Goal: Task Accomplishment & Management: Use online tool/utility

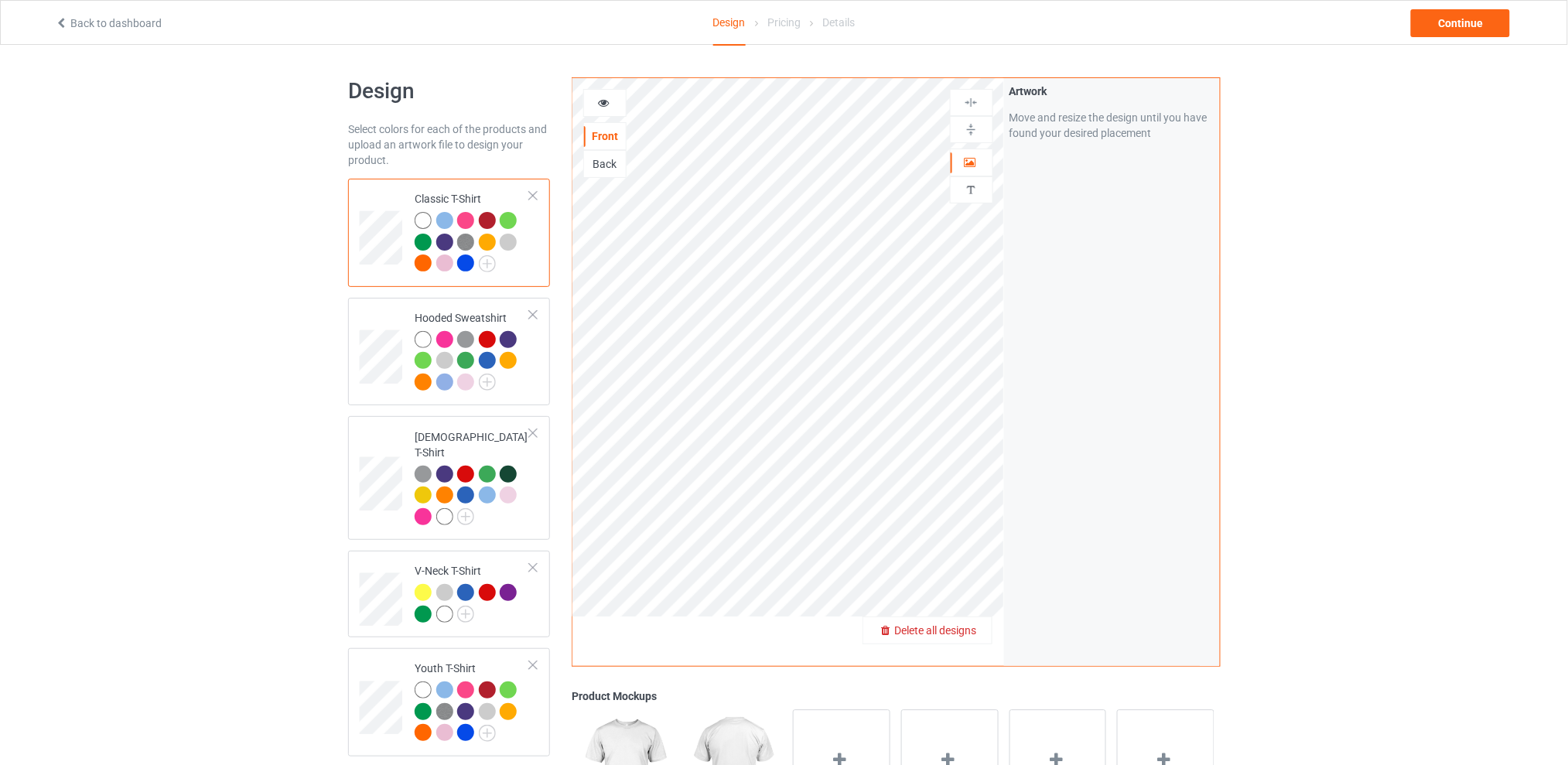
click at [981, 632] on div "Delete all designs" at bounding box center [926, 630] width 128 height 15
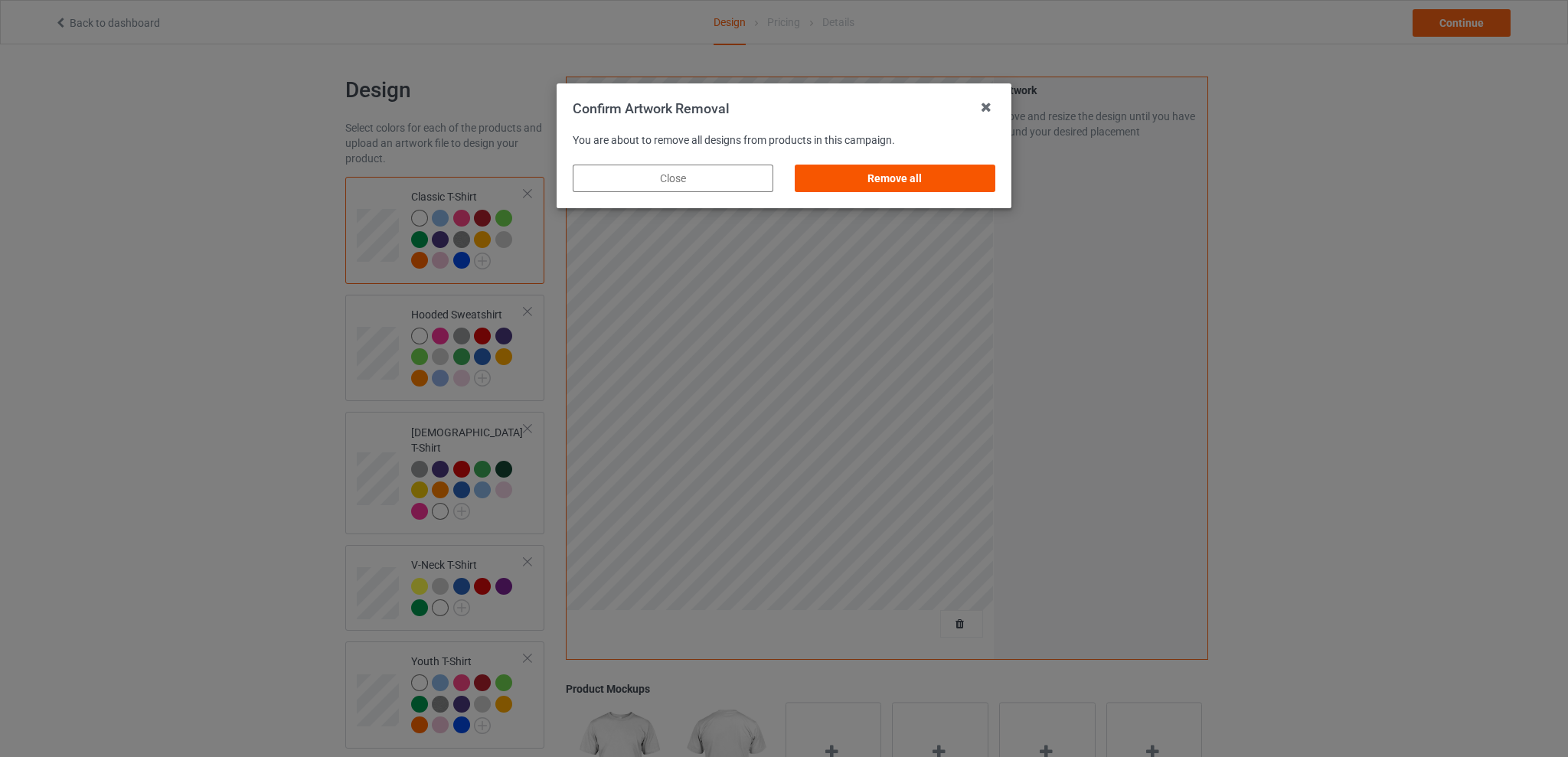
click at [923, 183] on div "Remove all" at bounding box center [895, 178] width 201 height 28
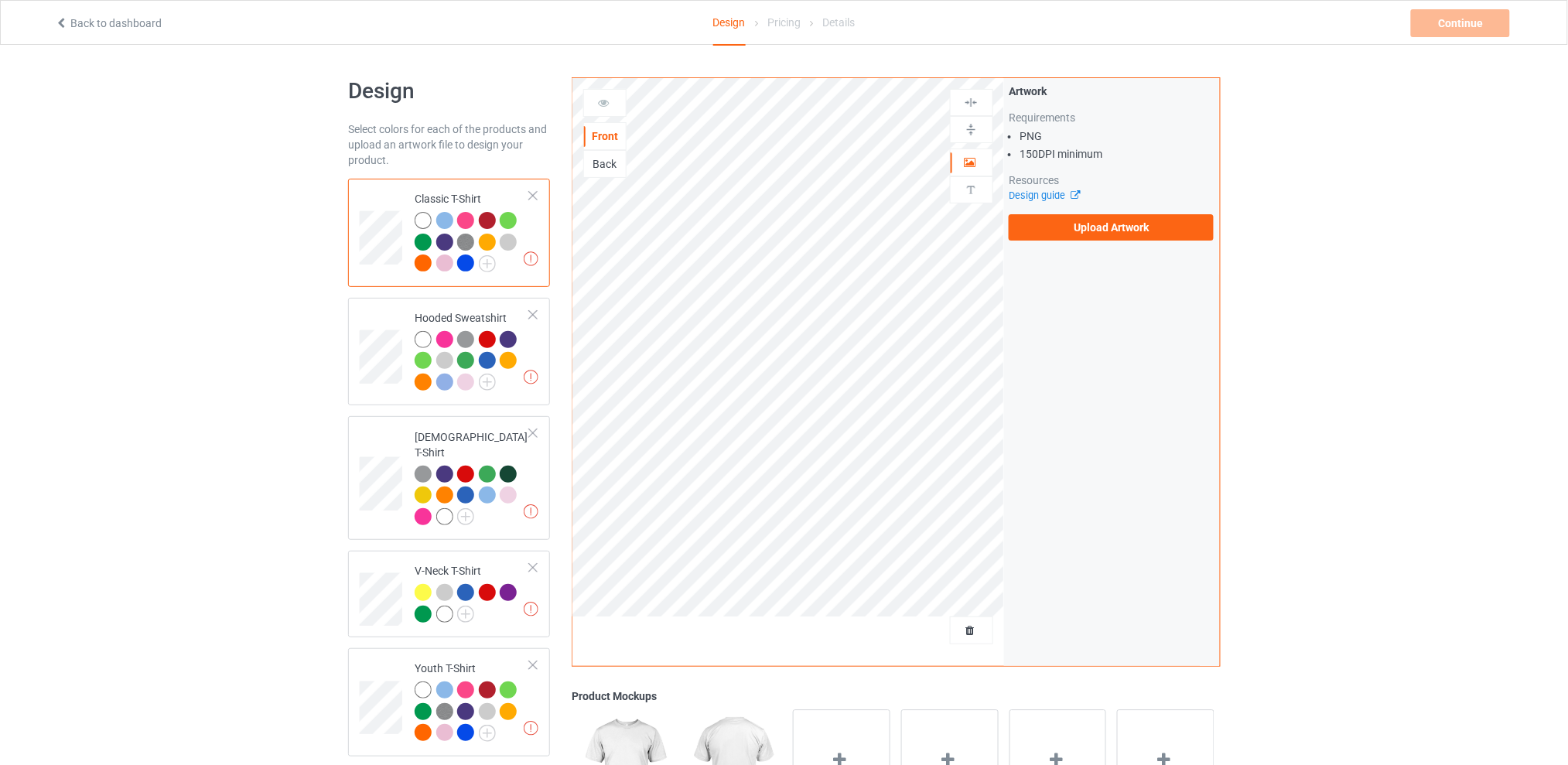
click at [615, 160] on div "Back" at bounding box center [604, 163] width 42 height 15
click at [1096, 219] on label "Upload Artwork" at bounding box center [1111, 227] width 205 height 26
click at [0, 0] on input "Upload Artwork" at bounding box center [0, 0] width 0 height 0
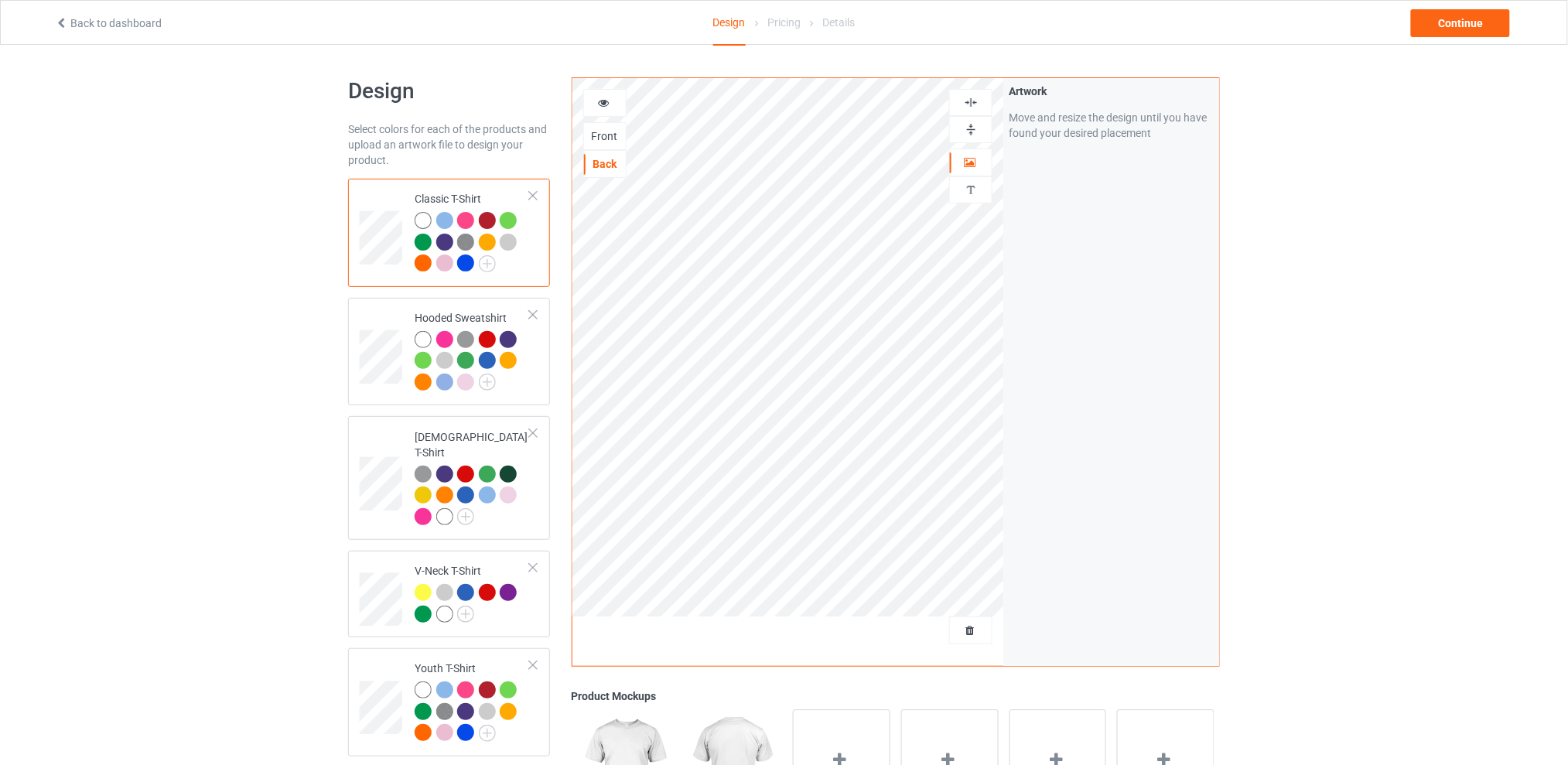
click at [1443, 297] on div "Design Select colors for each of the products and upload an artwork file to des…" at bounding box center [784, 631] width 1568 height 1173
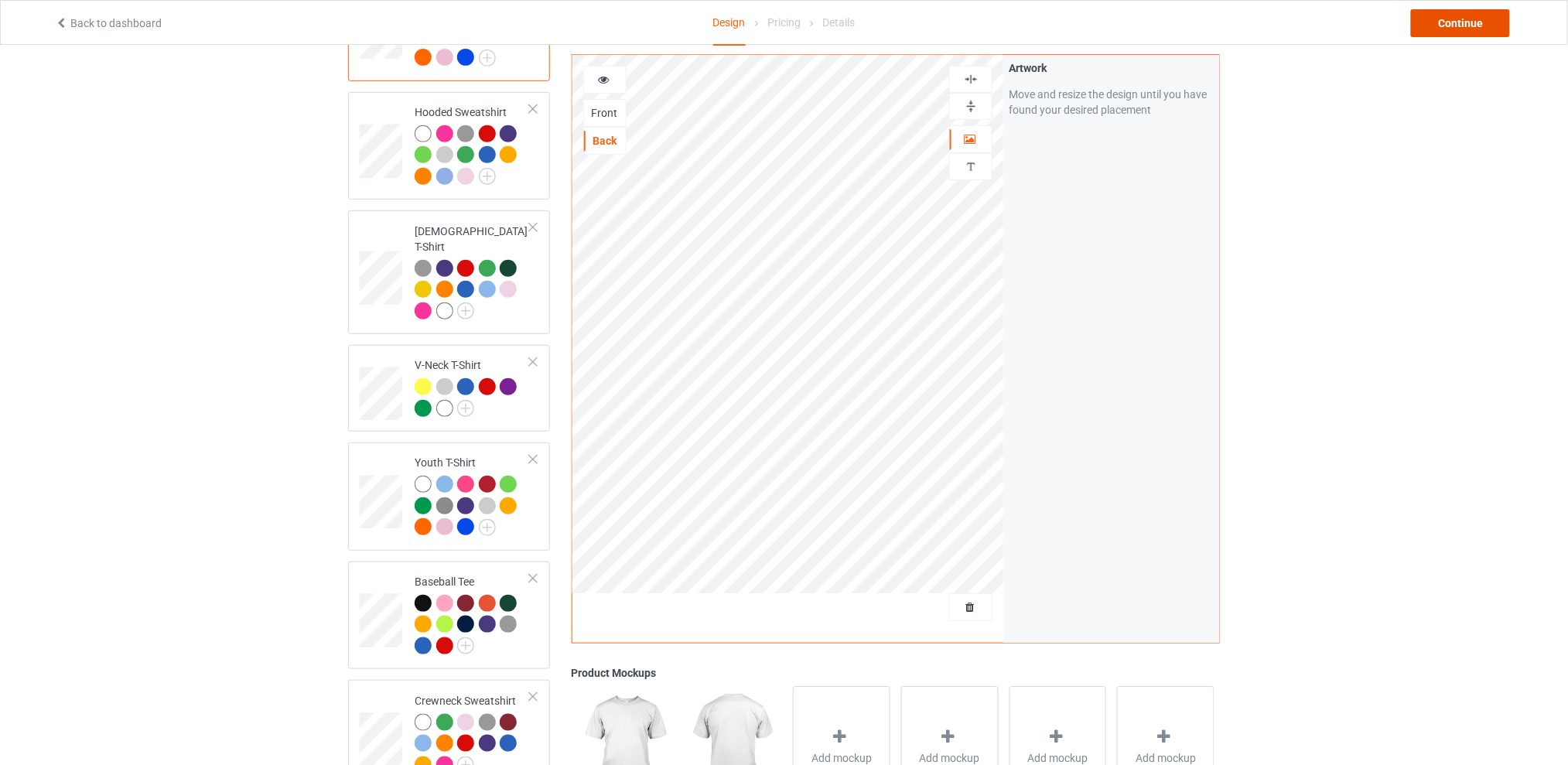
click at [1443, 17] on div "Continue" at bounding box center [1460, 23] width 99 height 28
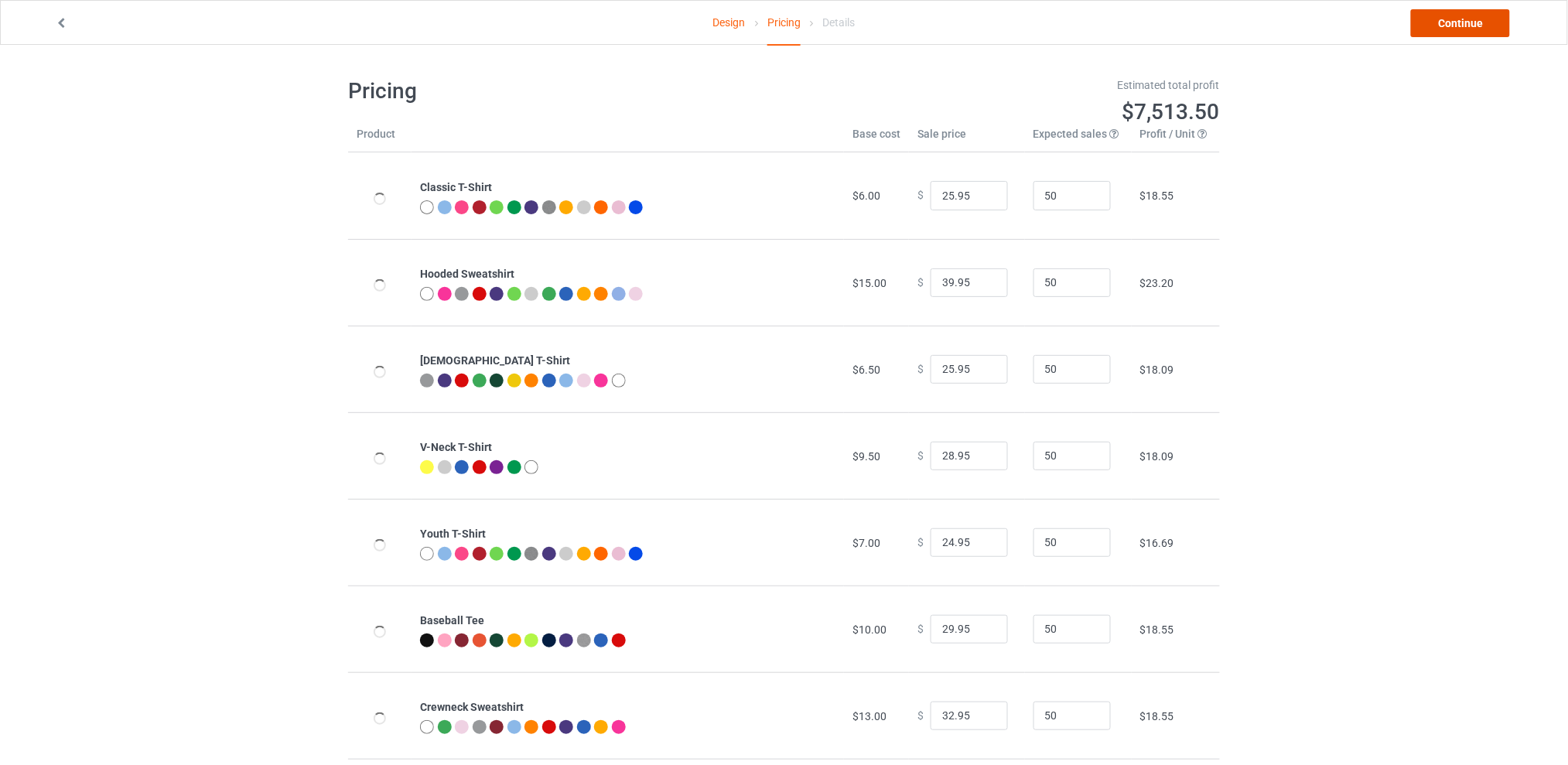
click at [1431, 23] on link "Continue" at bounding box center [1460, 23] width 99 height 28
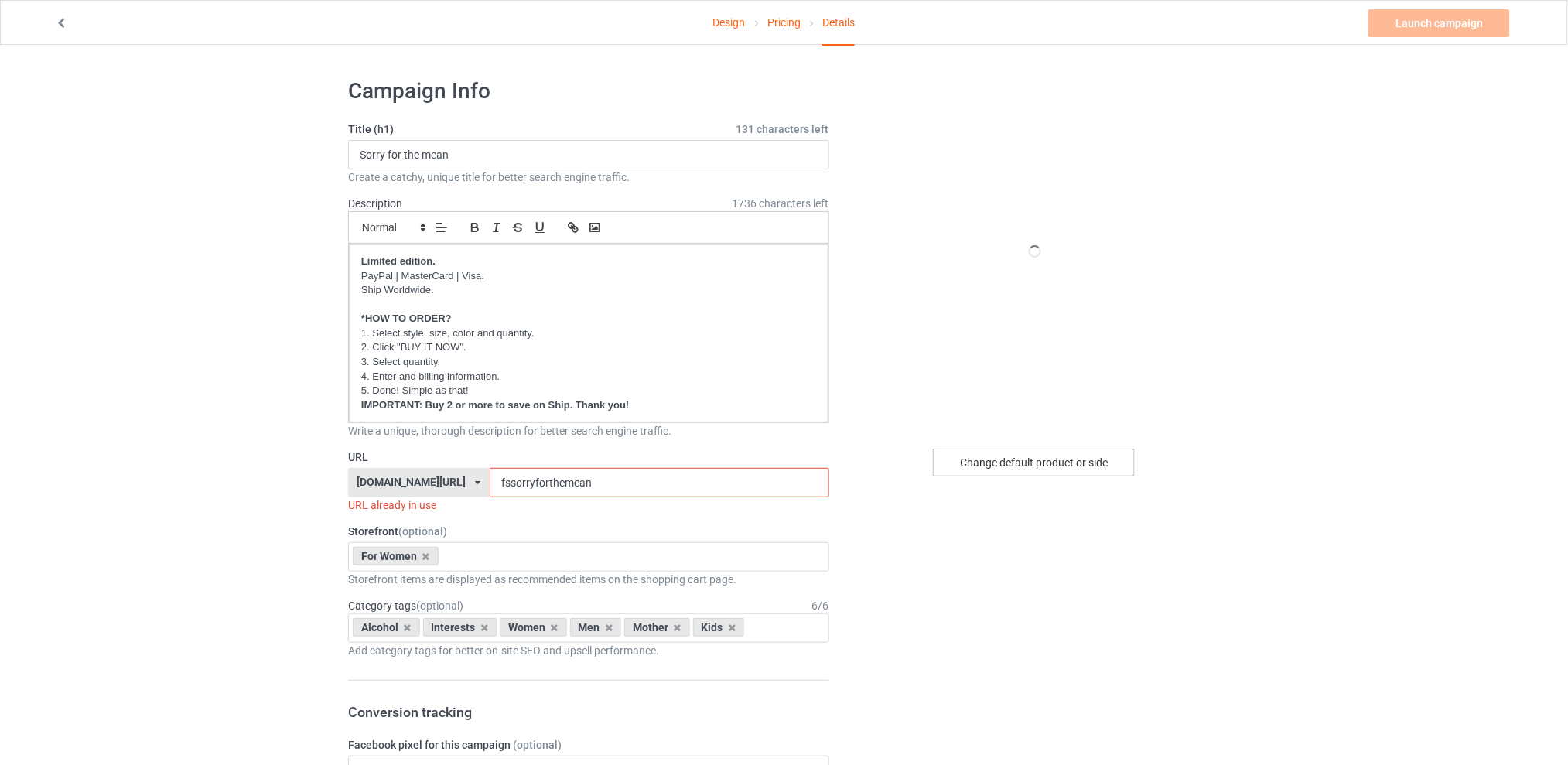
click at [1004, 464] on div "Change default product or side" at bounding box center [1034, 462] width 202 height 28
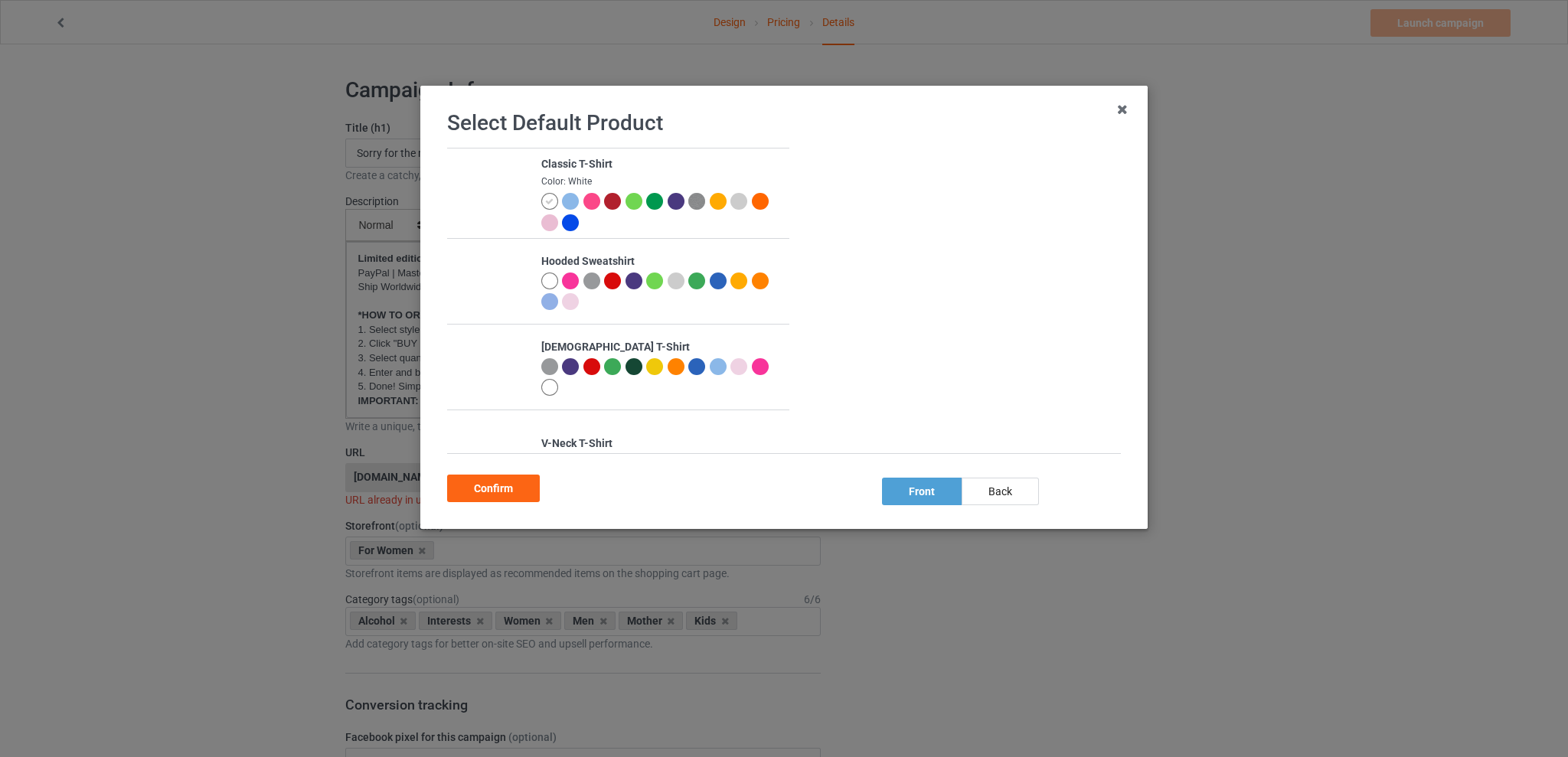
click at [566, 203] on div at bounding box center [570, 201] width 17 height 17
click at [997, 489] on div "back" at bounding box center [1000, 491] width 77 height 28
click at [498, 483] on div "Confirm" at bounding box center [494, 488] width 93 height 28
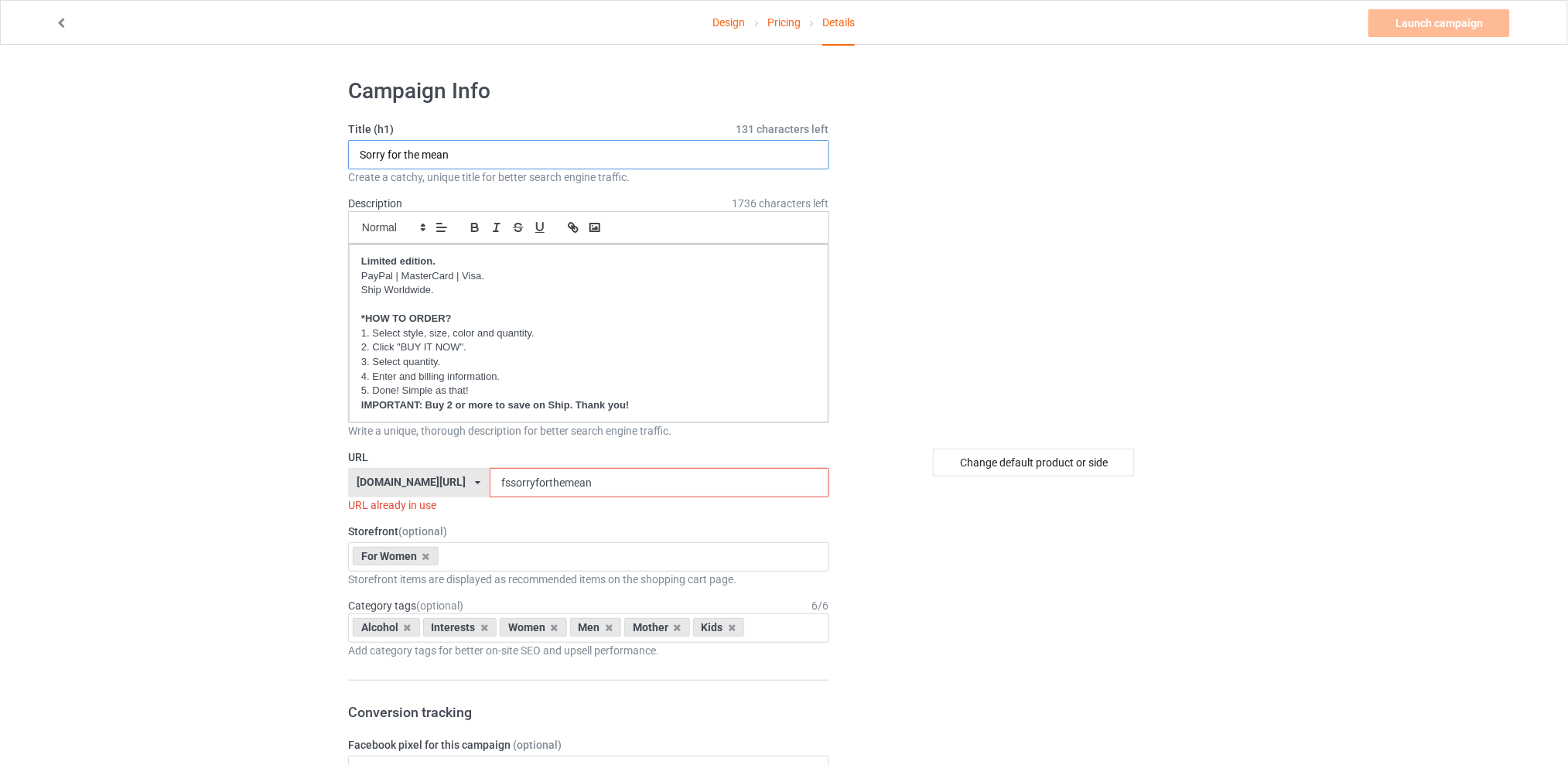
drag, startPoint x: 462, startPoint y: 159, endPoint x: 269, endPoint y: 173, distance: 193.5
type input "How work going"
drag, startPoint x: 627, startPoint y: 481, endPoint x: 444, endPoint y: 482, distance: 183.0
click at [444, 482] on div "[DOMAIN_NAME][URL] [DOMAIN_NAME][URL] [DOMAIN_NAME][URL] [DOMAIN_NAME][URL] 5d7…" at bounding box center [588, 482] width 481 height 29
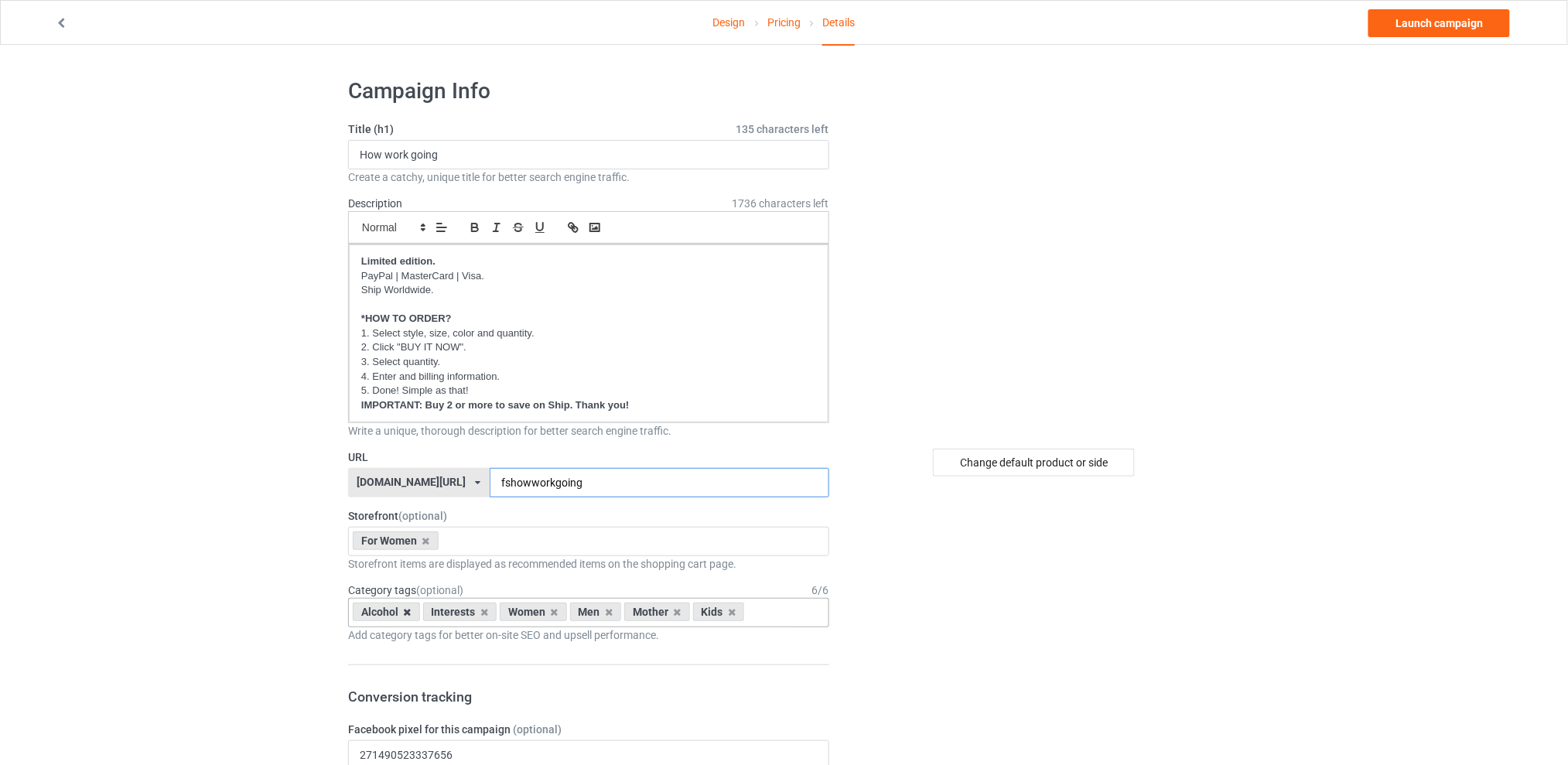
type input "fshowworkgoing"
click at [407, 612] on icon at bounding box center [408, 612] width 8 height 10
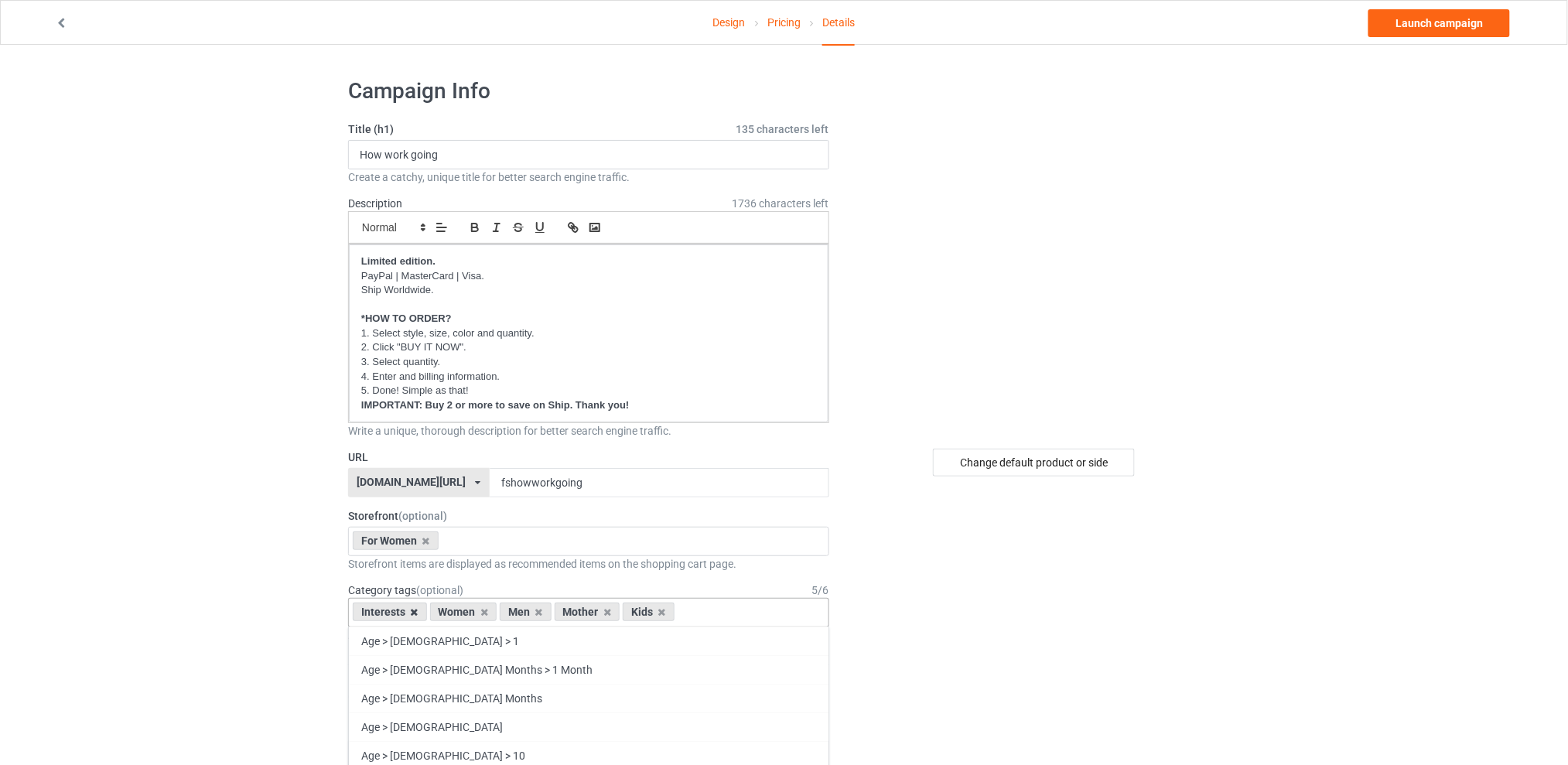
click at [413, 610] on icon at bounding box center [414, 612] width 8 height 10
click at [466, 612] on div "Men" at bounding box center [448, 612] width 52 height 18
click at [458, 612] on icon at bounding box center [462, 612] width 8 height 10
click at [473, 610] on icon at bounding box center [475, 612] width 8 height 10
click at [461, 612] on icon at bounding box center [462, 612] width 8 height 10
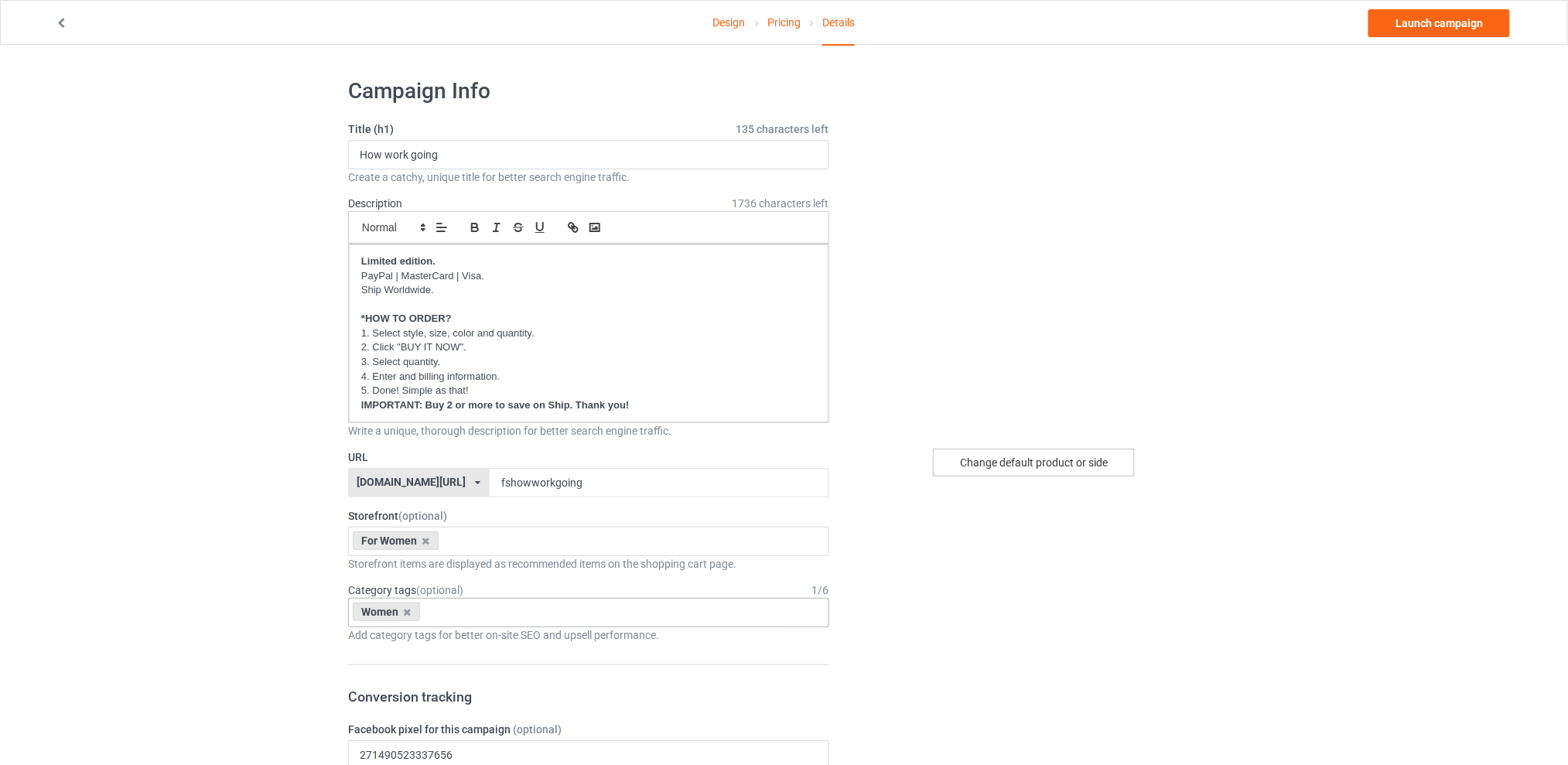
click at [991, 465] on div "Change default product or side" at bounding box center [1034, 462] width 202 height 28
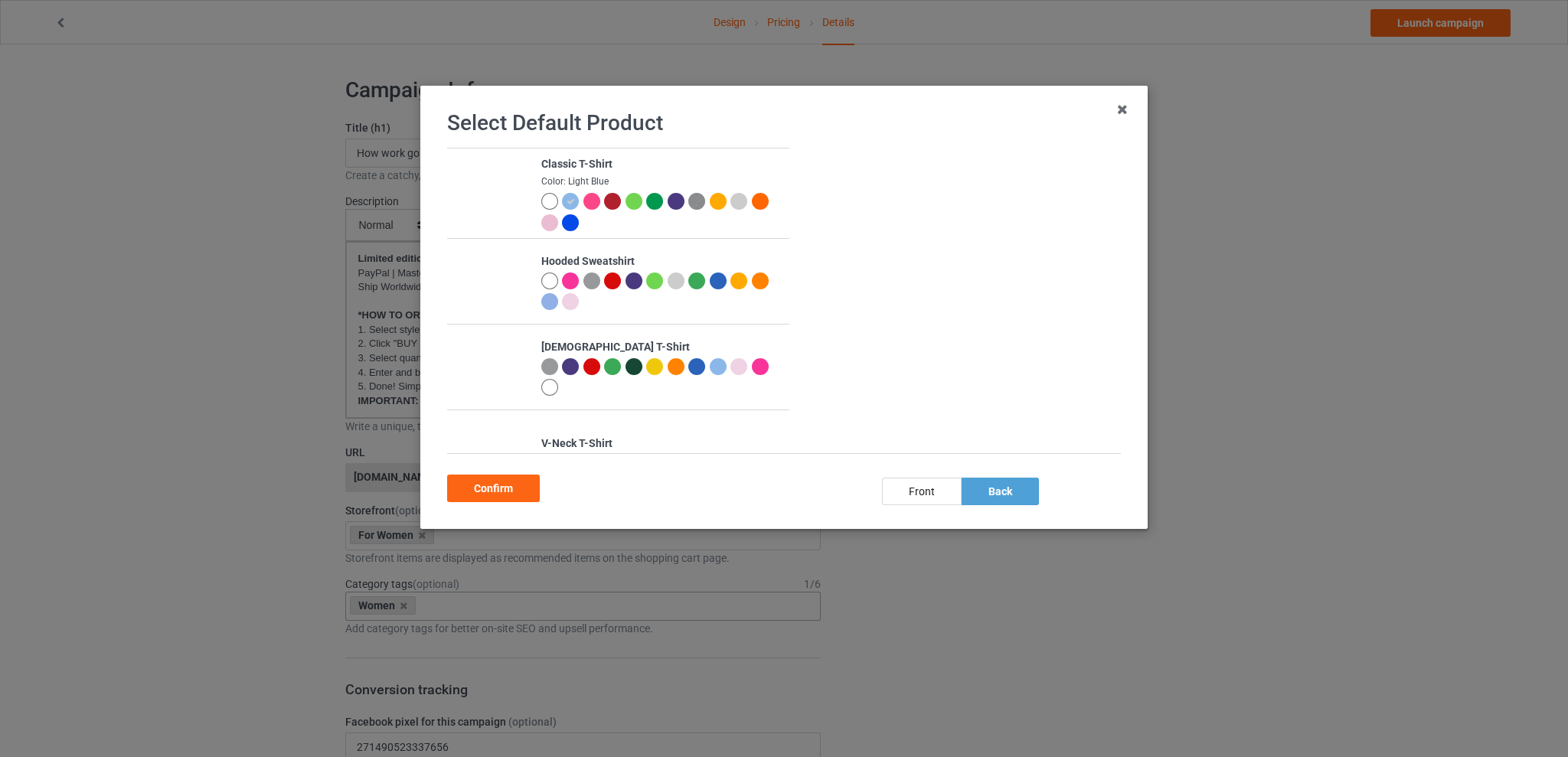
click at [712, 364] on div at bounding box center [718, 366] width 17 height 17
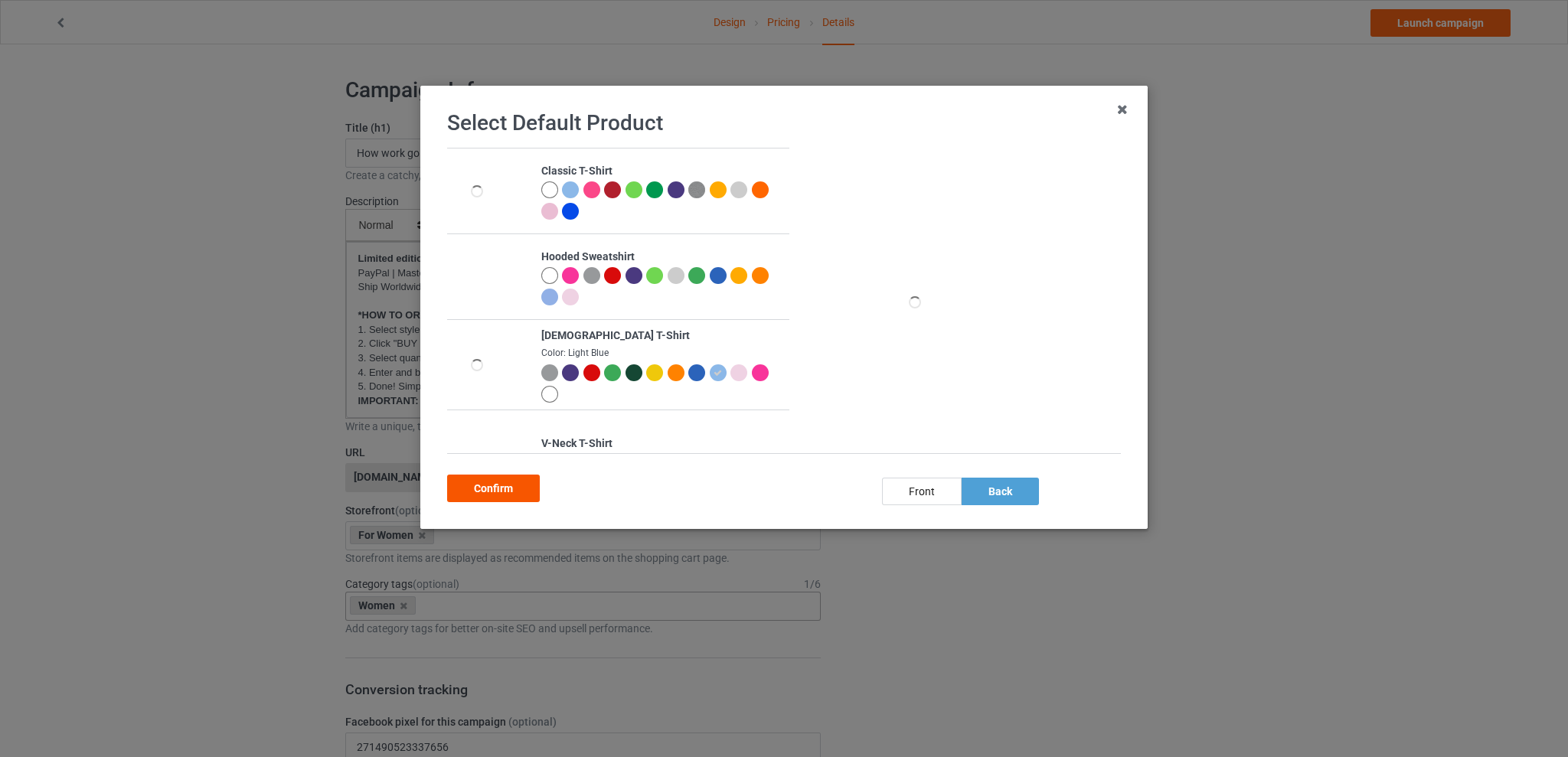
click at [497, 488] on div "Confirm" at bounding box center [494, 488] width 93 height 28
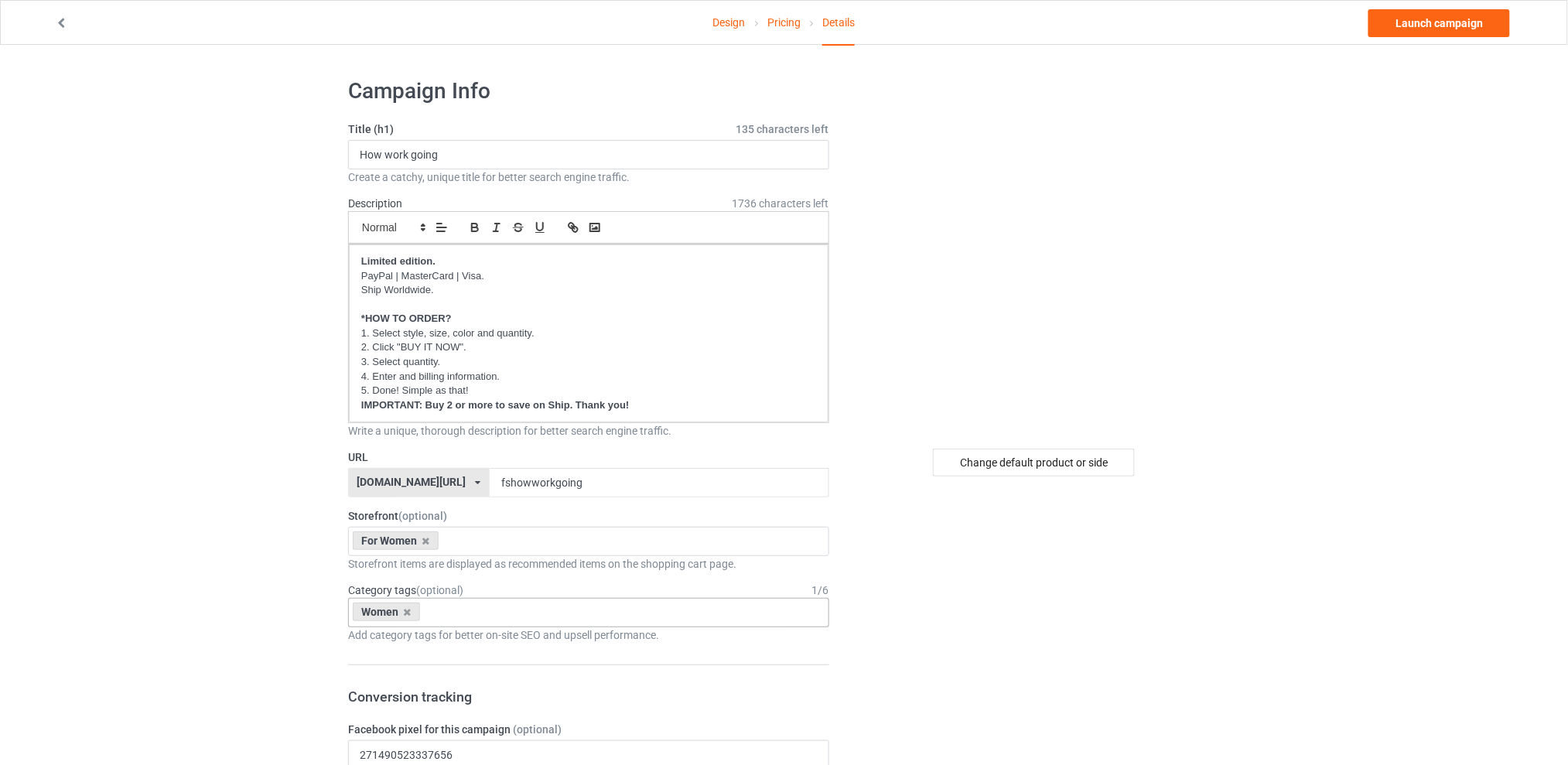
click at [1418, 21] on link "Launch campaign" at bounding box center [1439, 23] width 142 height 28
